Goal: Task Accomplishment & Management: Manage account settings

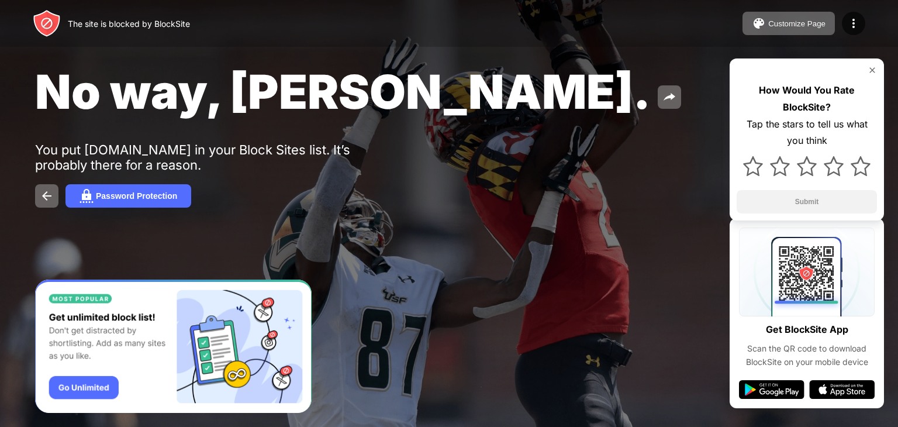
click at [872, 68] on img at bounding box center [871, 69] width 9 height 9
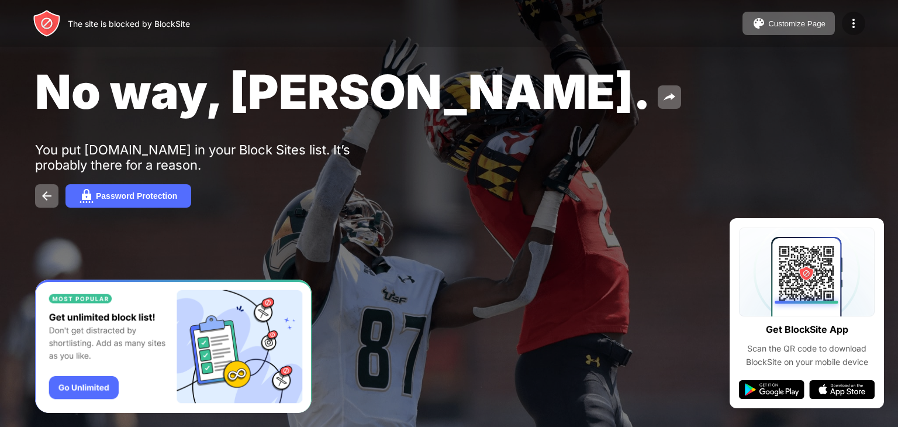
click at [858, 17] on img at bounding box center [853, 23] width 14 height 14
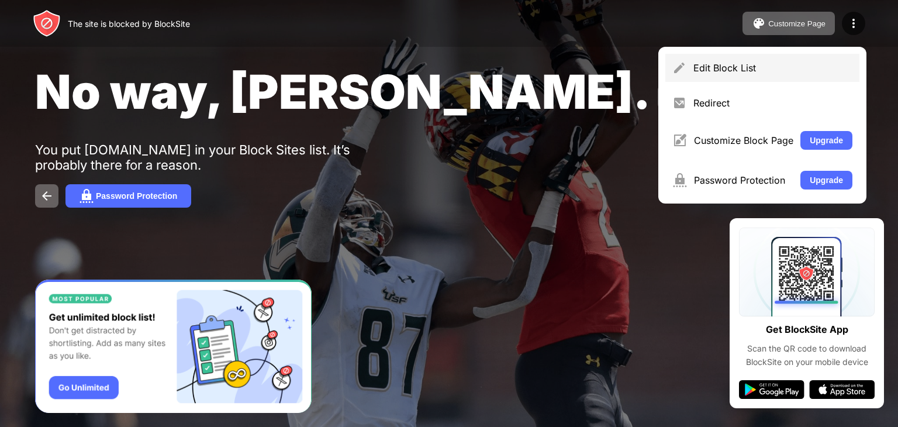
click at [734, 77] on div "Edit Block List" at bounding box center [762, 68] width 194 height 28
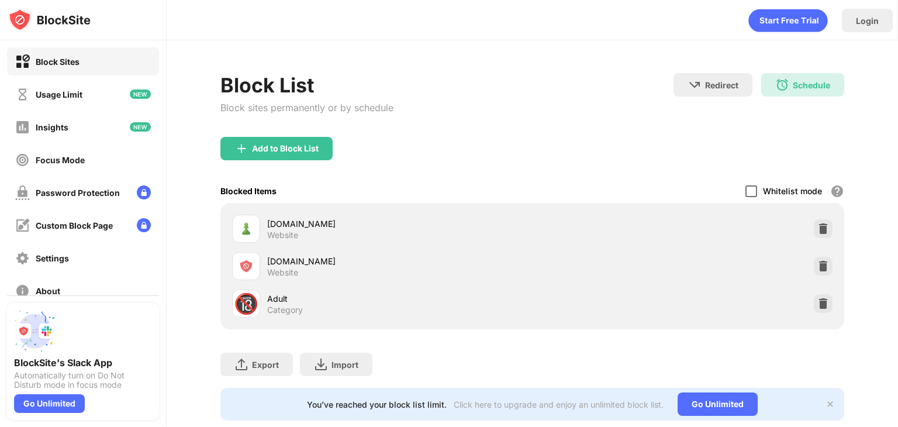
click at [746, 189] on div at bounding box center [751, 191] width 12 height 12
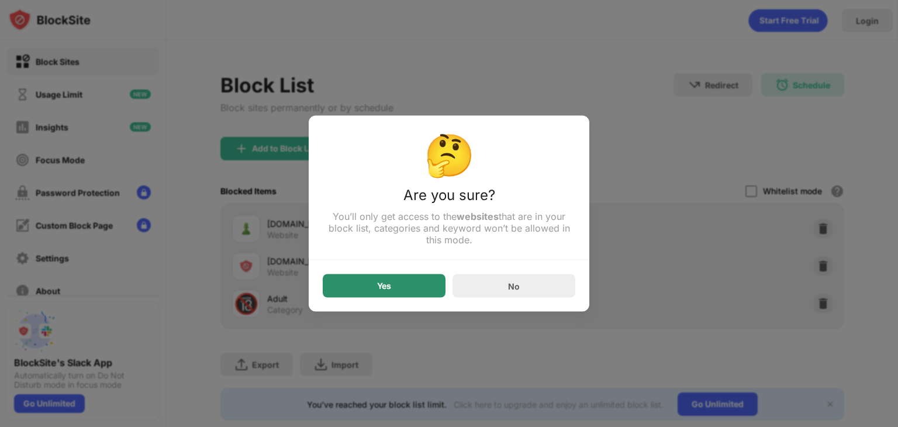
click at [430, 281] on div "Yes" at bounding box center [384, 285] width 123 height 23
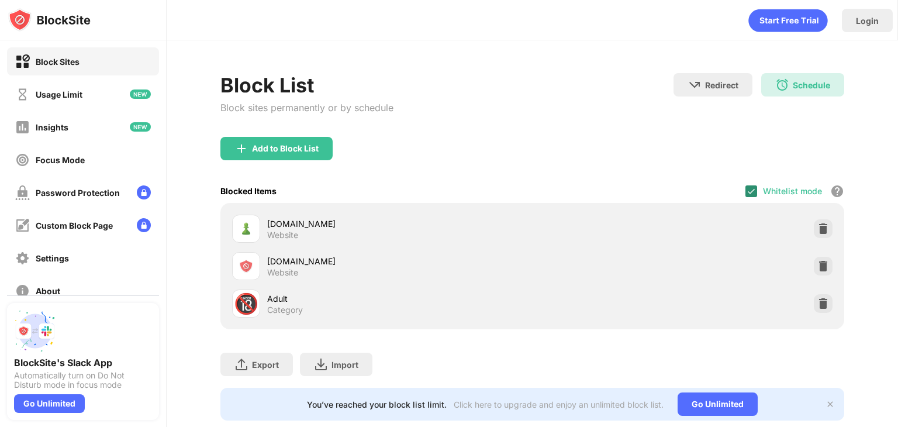
click at [746, 191] on img at bounding box center [750, 190] width 9 height 9
